Goal: Task Accomplishment & Management: Manage account settings

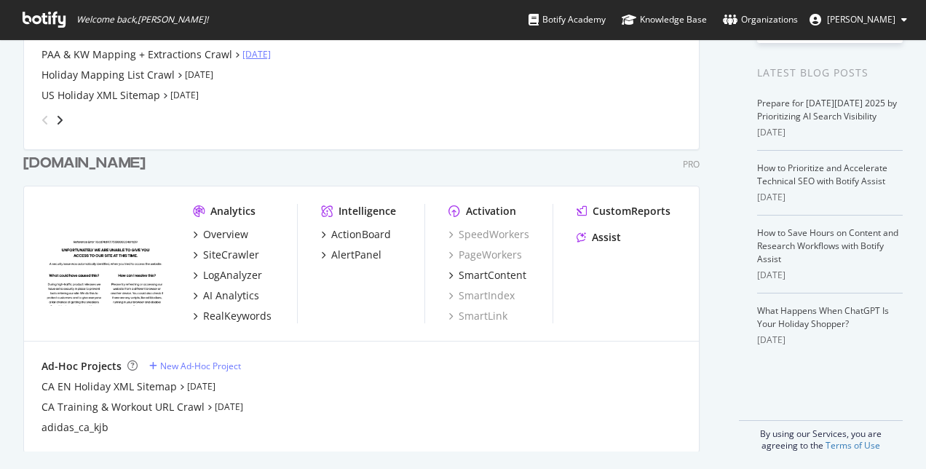
scroll to position [304, 0]
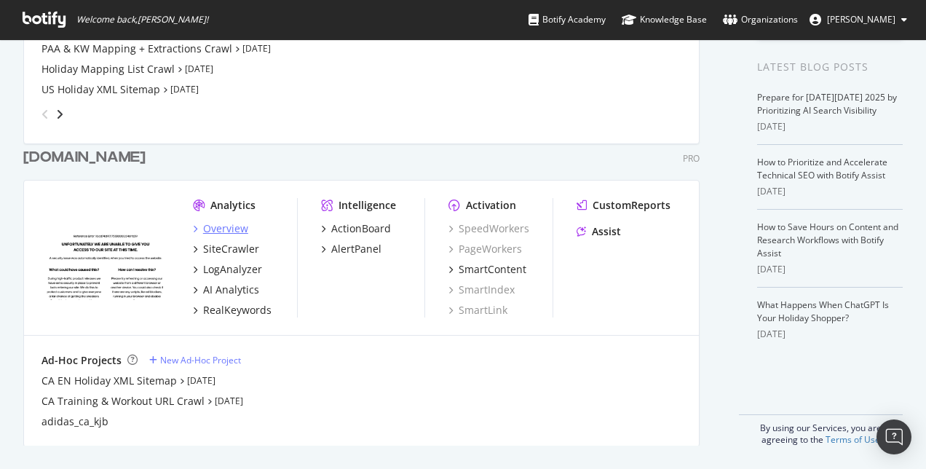
click at [206, 228] on div "Overview" at bounding box center [225, 228] width 45 height 15
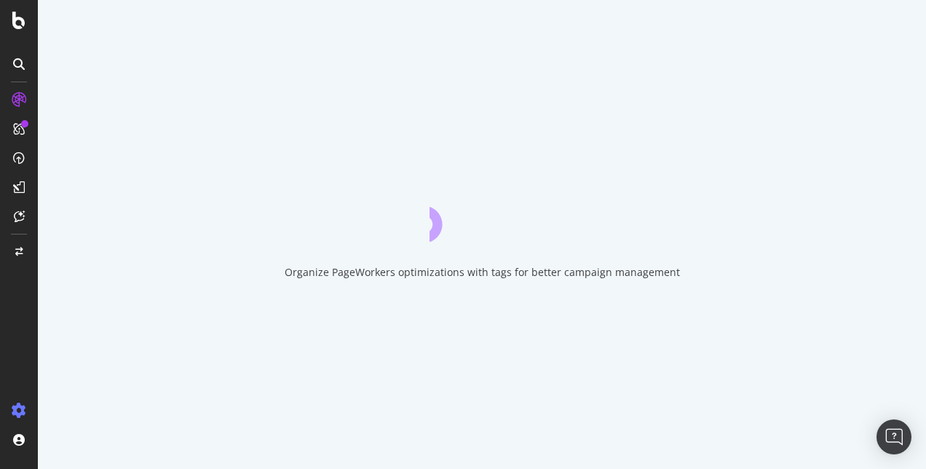
click at [11, 418] on div at bounding box center [18, 410] width 35 height 23
click at [20, 412] on icon at bounding box center [19, 410] width 15 height 15
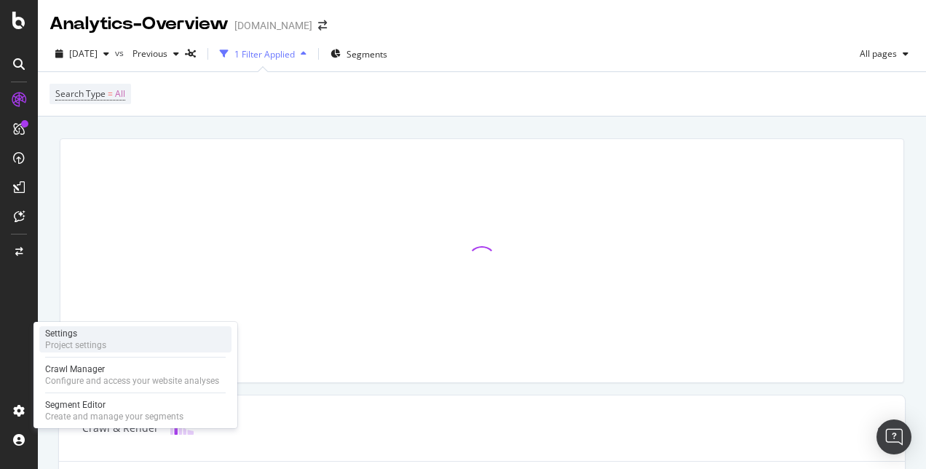
click at [78, 350] on div "Project settings" at bounding box center [75, 345] width 61 height 12
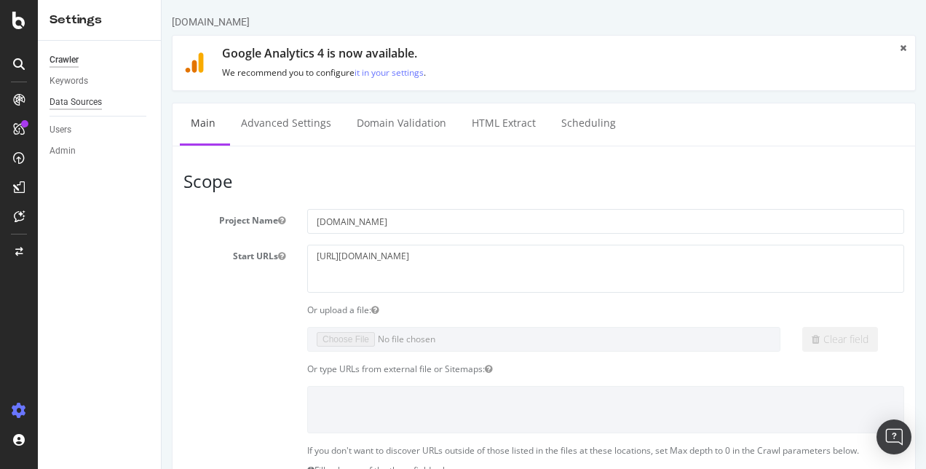
click at [81, 103] on div "Data Sources" at bounding box center [75, 102] width 52 height 15
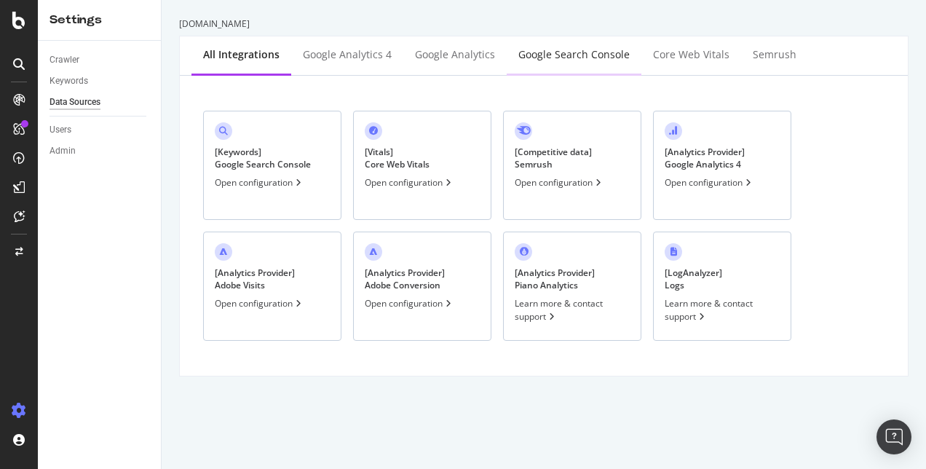
click at [577, 58] on div "Google Search Console" at bounding box center [573, 54] width 111 height 15
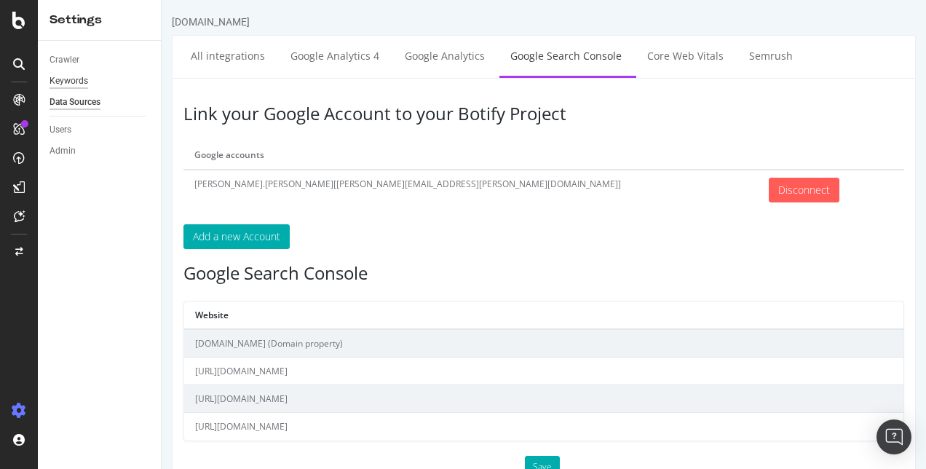
click at [66, 83] on div "Keywords" at bounding box center [68, 81] width 39 height 15
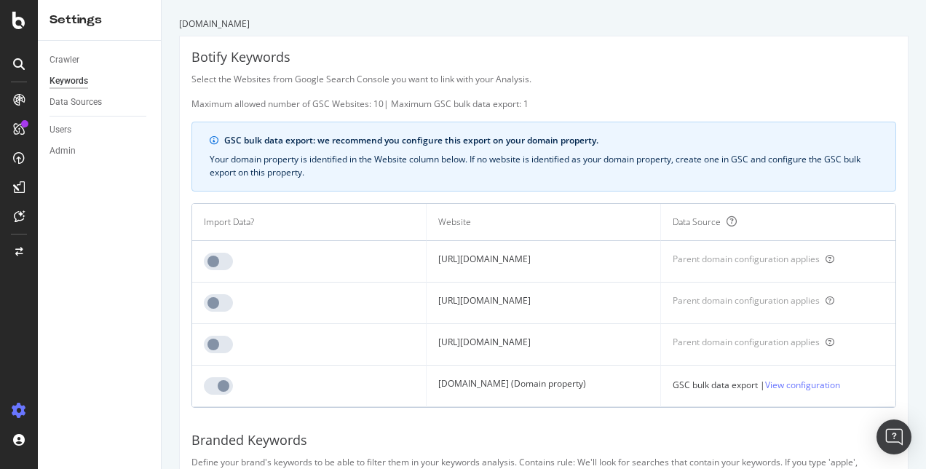
scroll to position [73, 0]
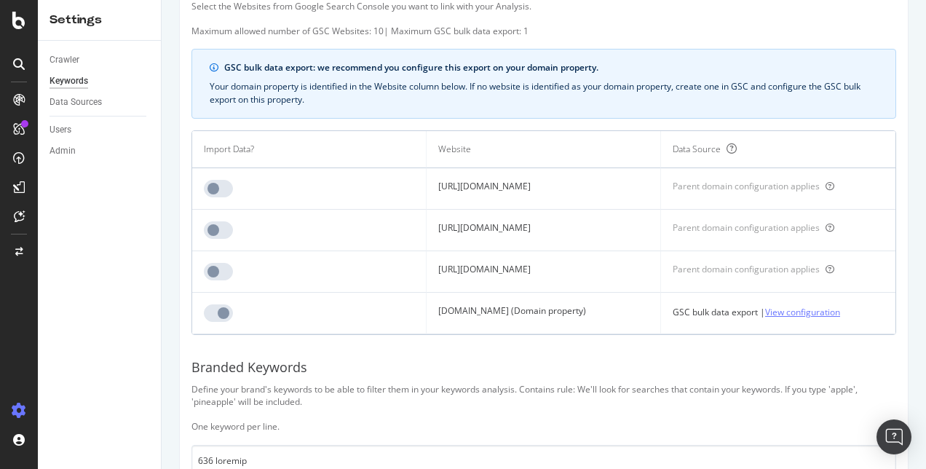
click at [828, 314] on link "View configuration" at bounding box center [802, 311] width 75 height 15
